Goal: Manage account settings

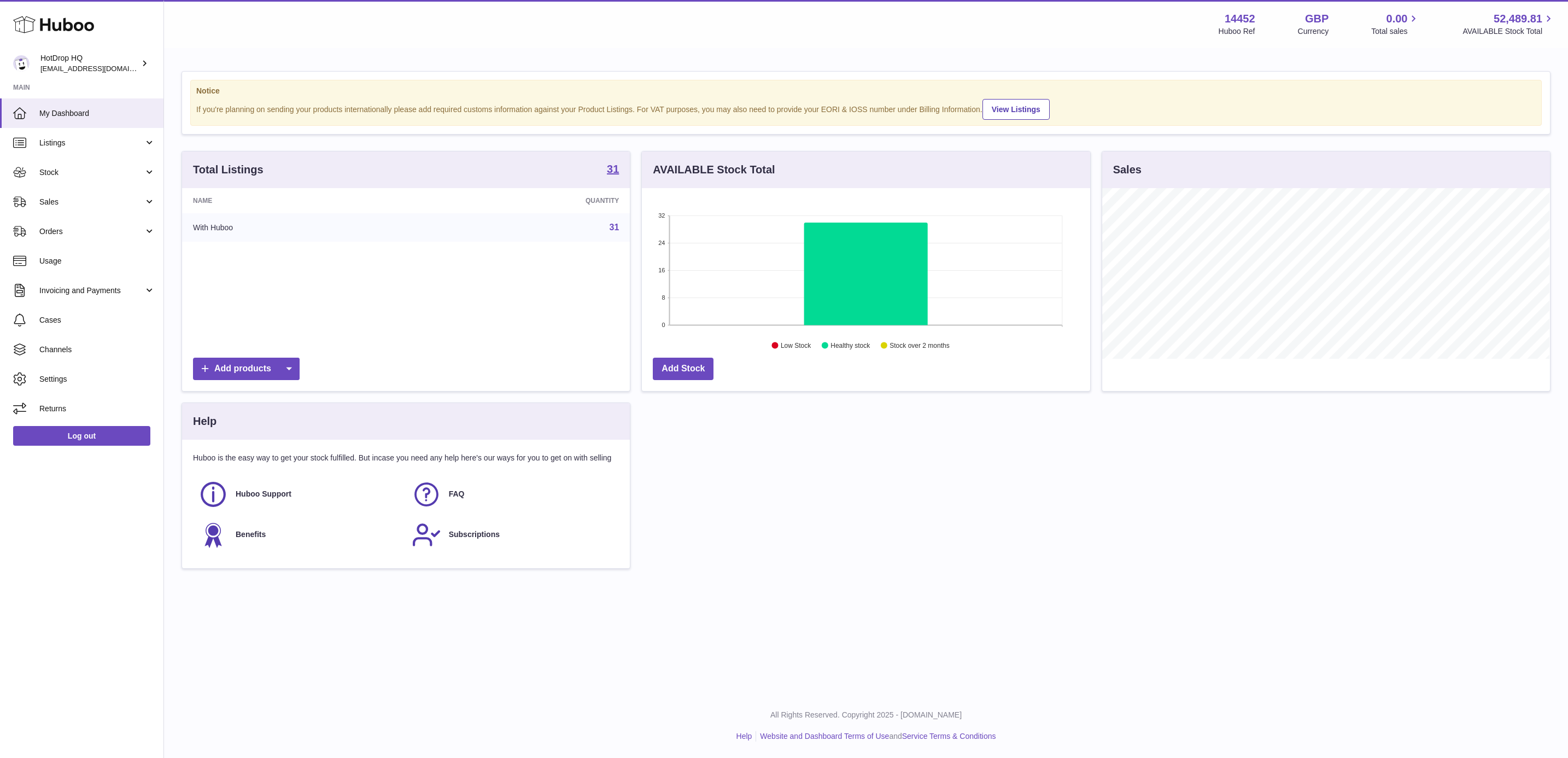
scroll to position [171, 447]
click at [98, 77] on link "HotDrop HQ internalAdmin-14452@internal.huboo.com" at bounding box center [81, 63] width 163 height 28
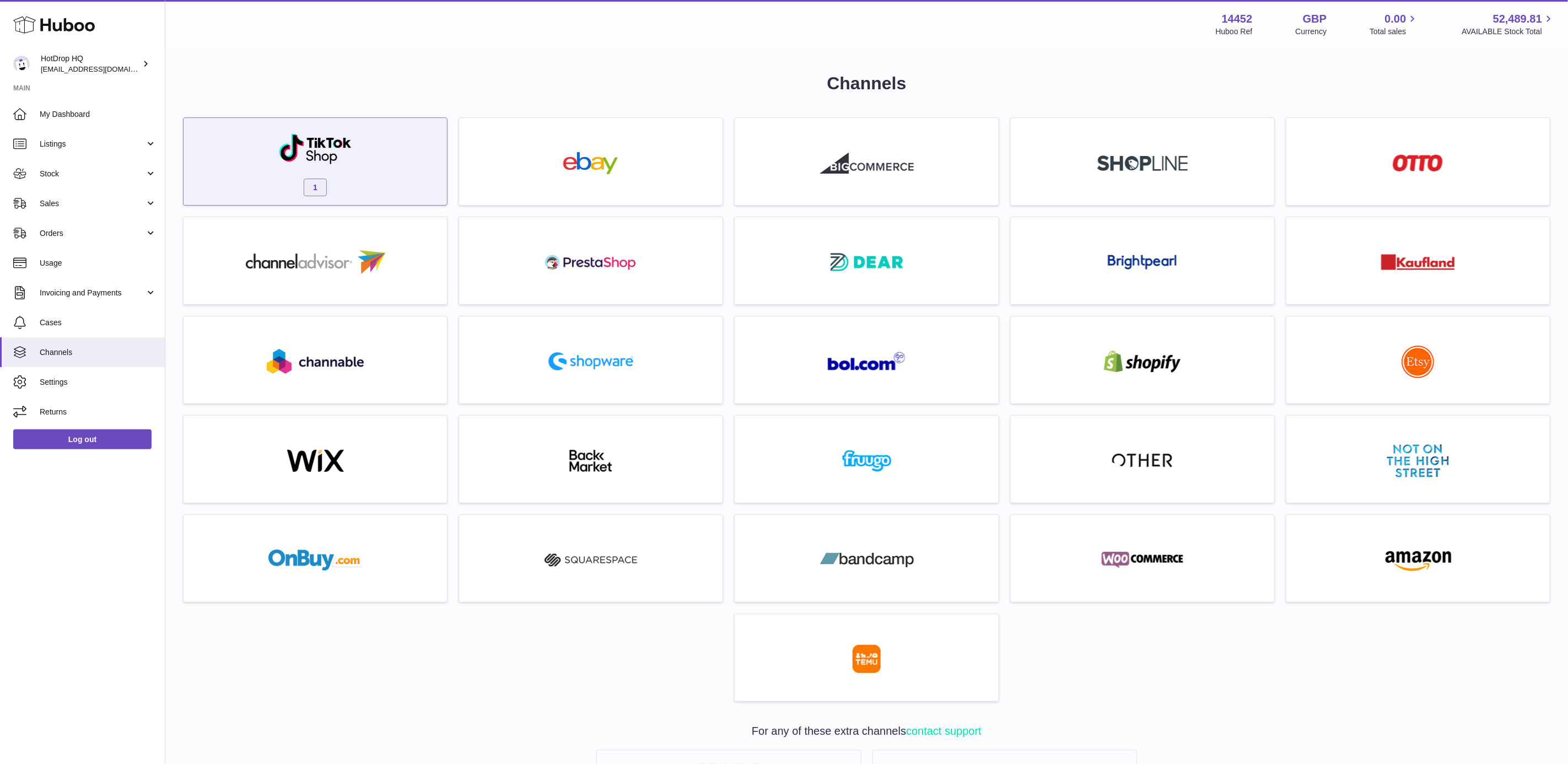
click at [347, 144] on img at bounding box center [315, 149] width 74 height 32
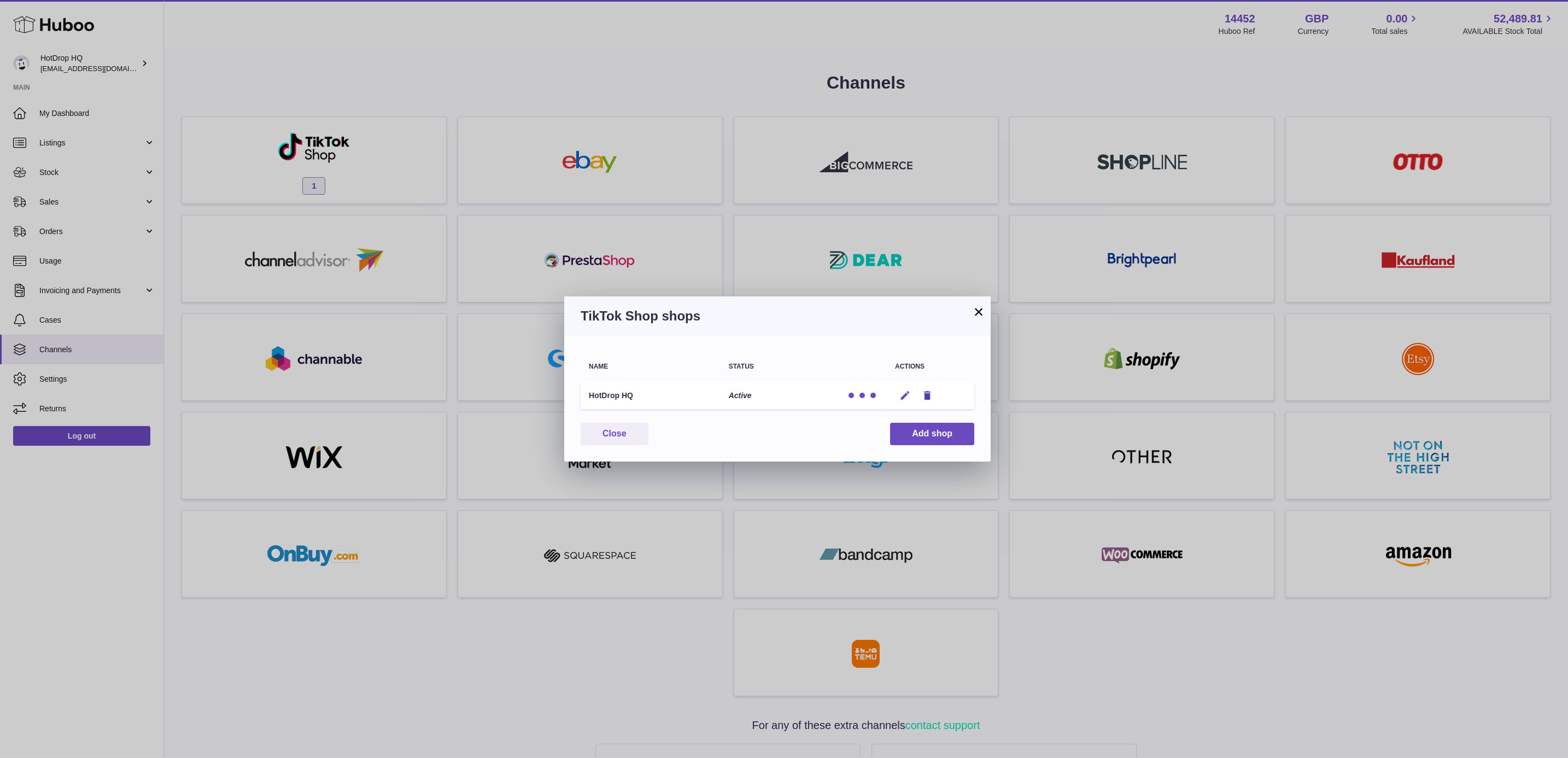
click at [899, 398] on icon "button" at bounding box center [905, 395] width 11 height 11
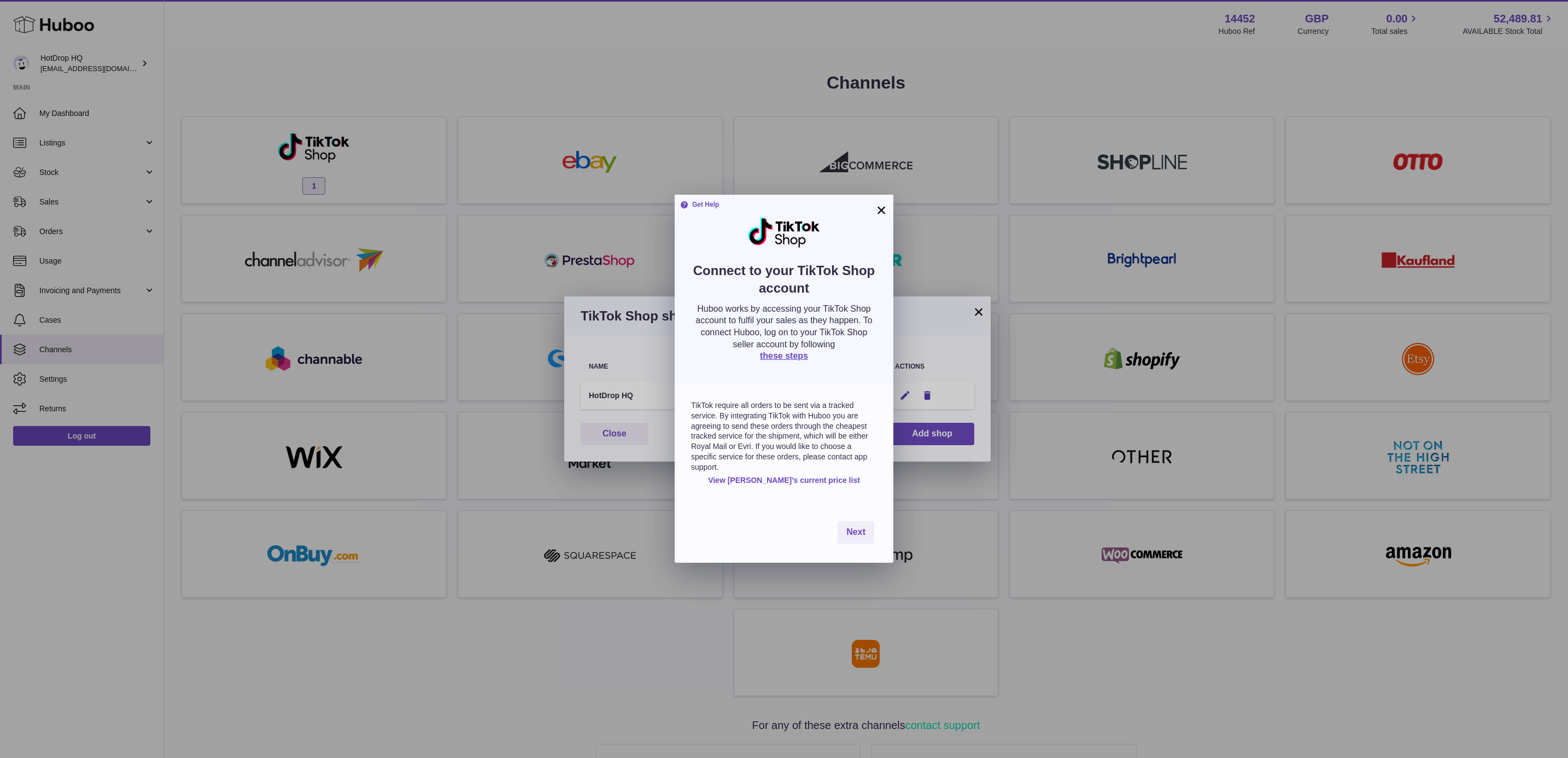
click at [877, 205] on button "×" at bounding box center [881, 210] width 13 height 13
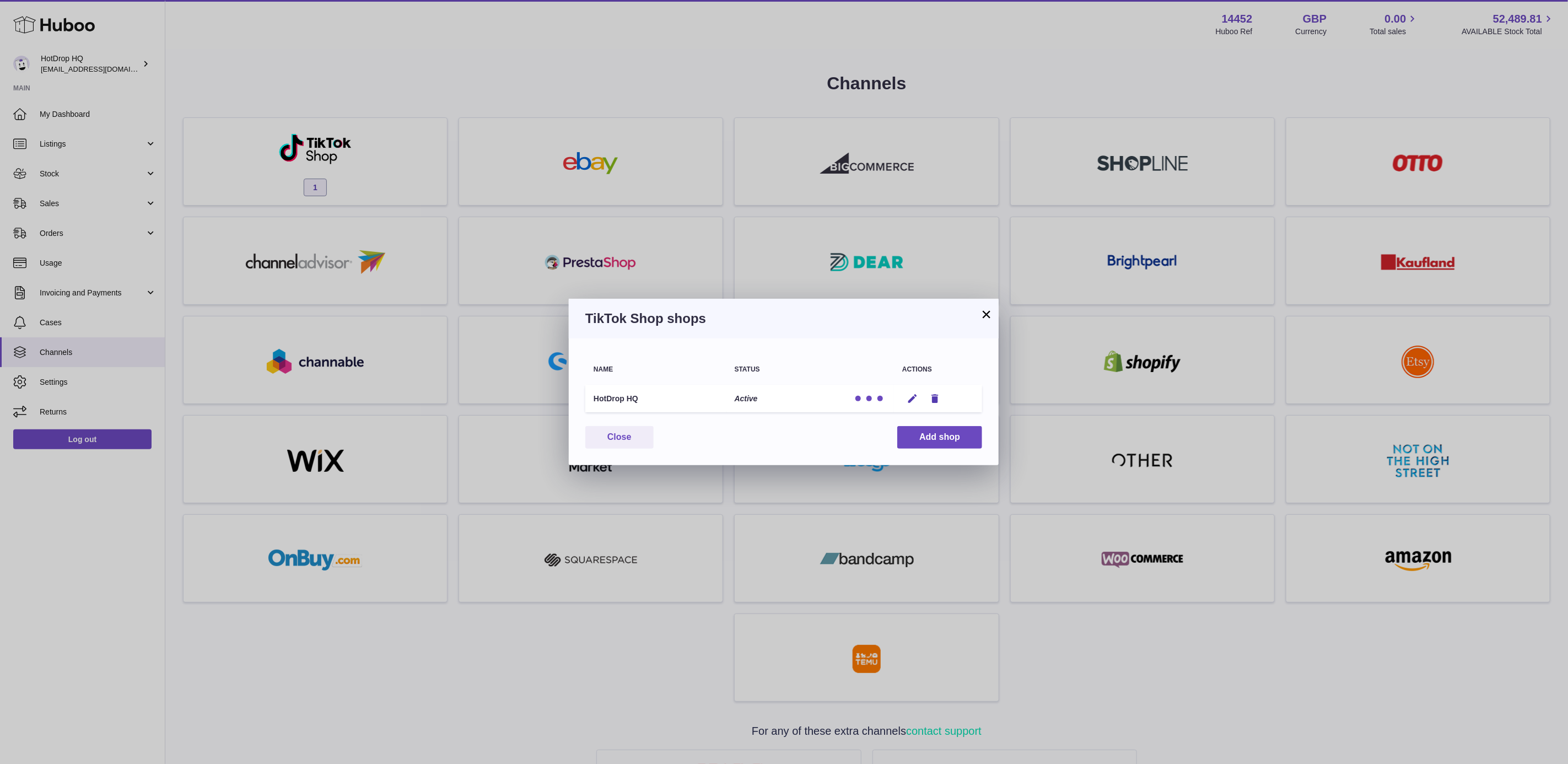
click at [983, 308] on button "×" at bounding box center [987, 314] width 13 height 13
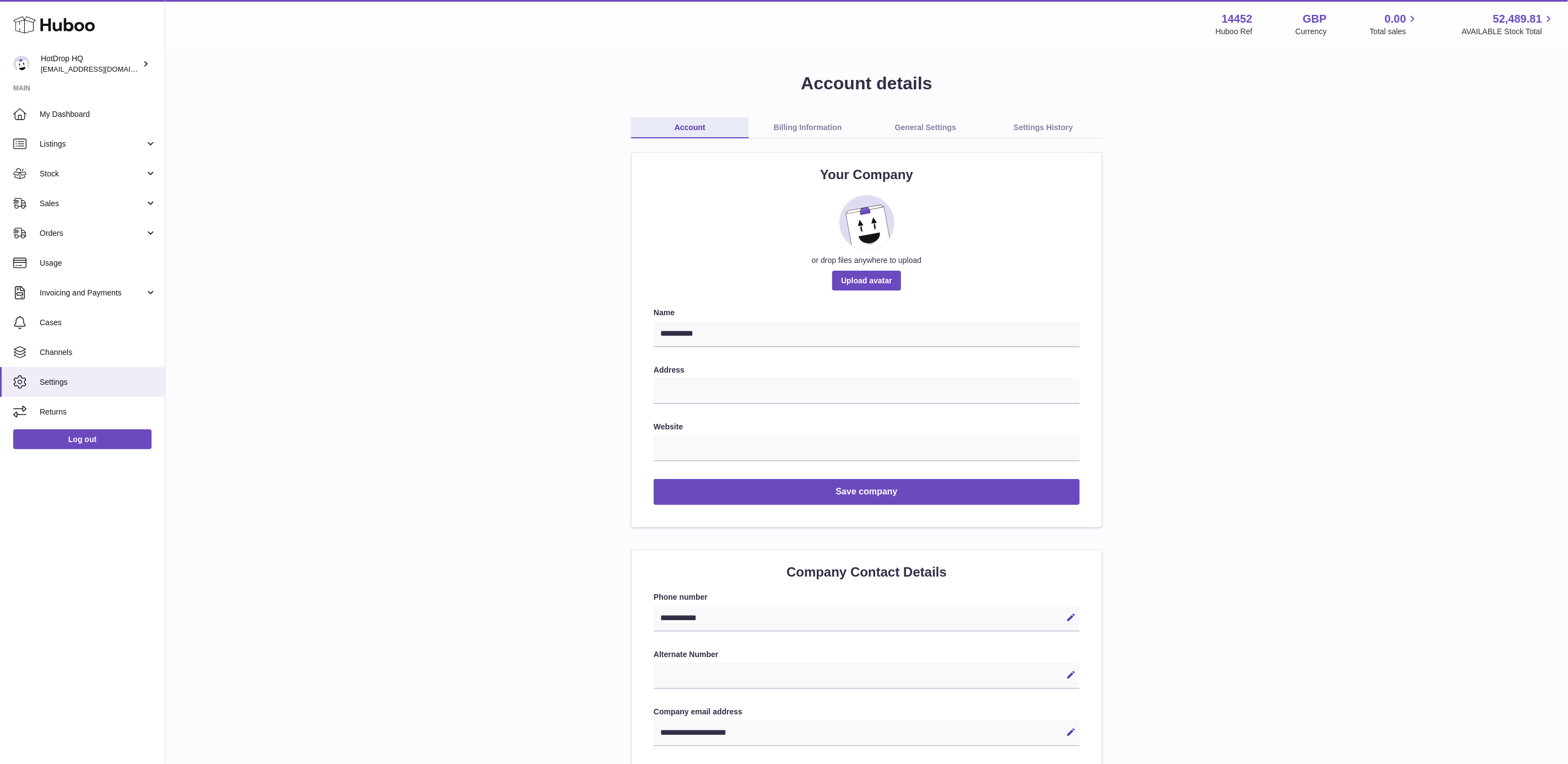
click at [789, 134] on link "Billing Information" at bounding box center [807, 128] width 118 height 21
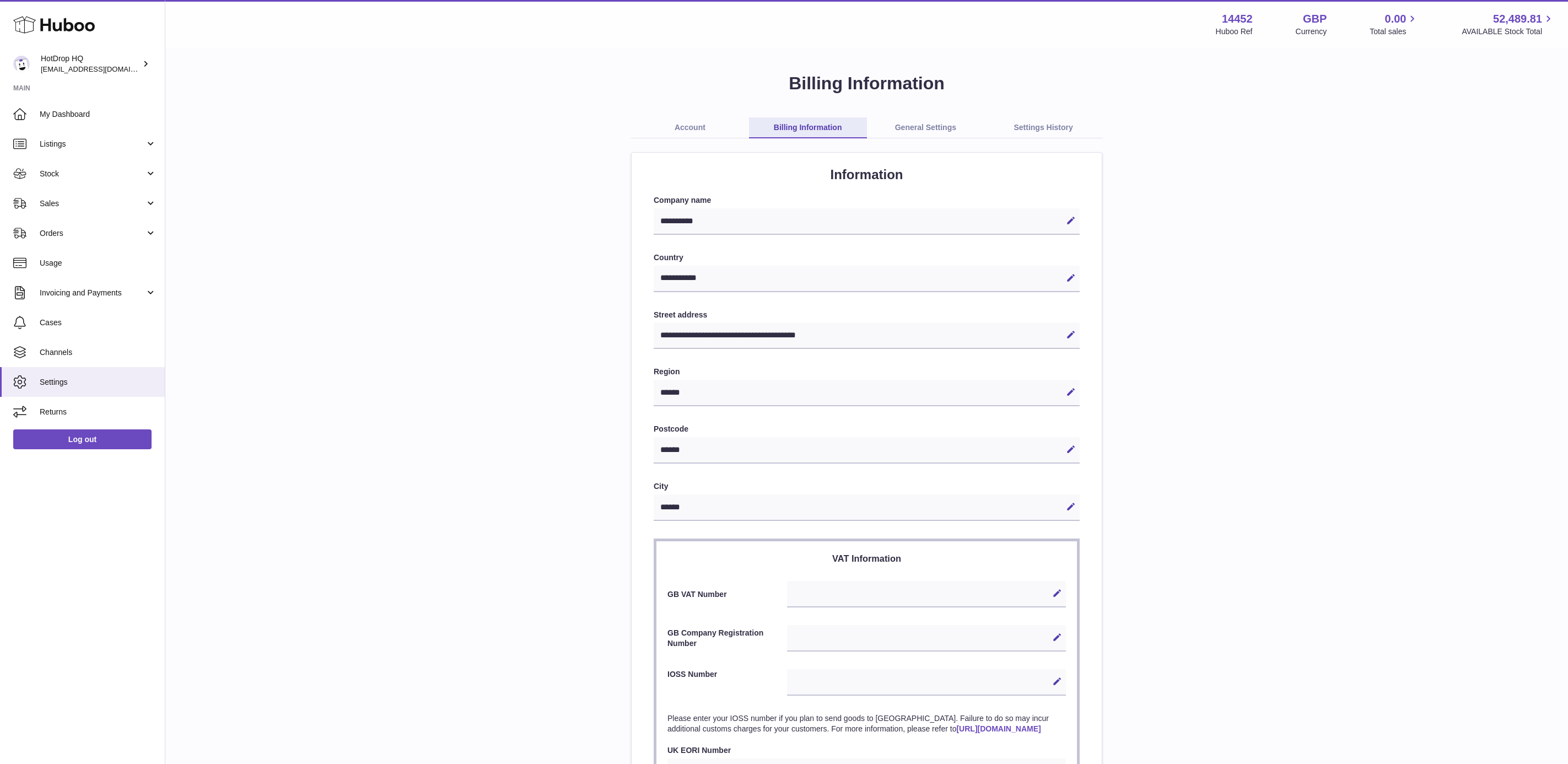
select select "**"
click at [696, 120] on link "Account" at bounding box center [690, 128] width 118 height 21
